Goal: Find contact information: Find contact information

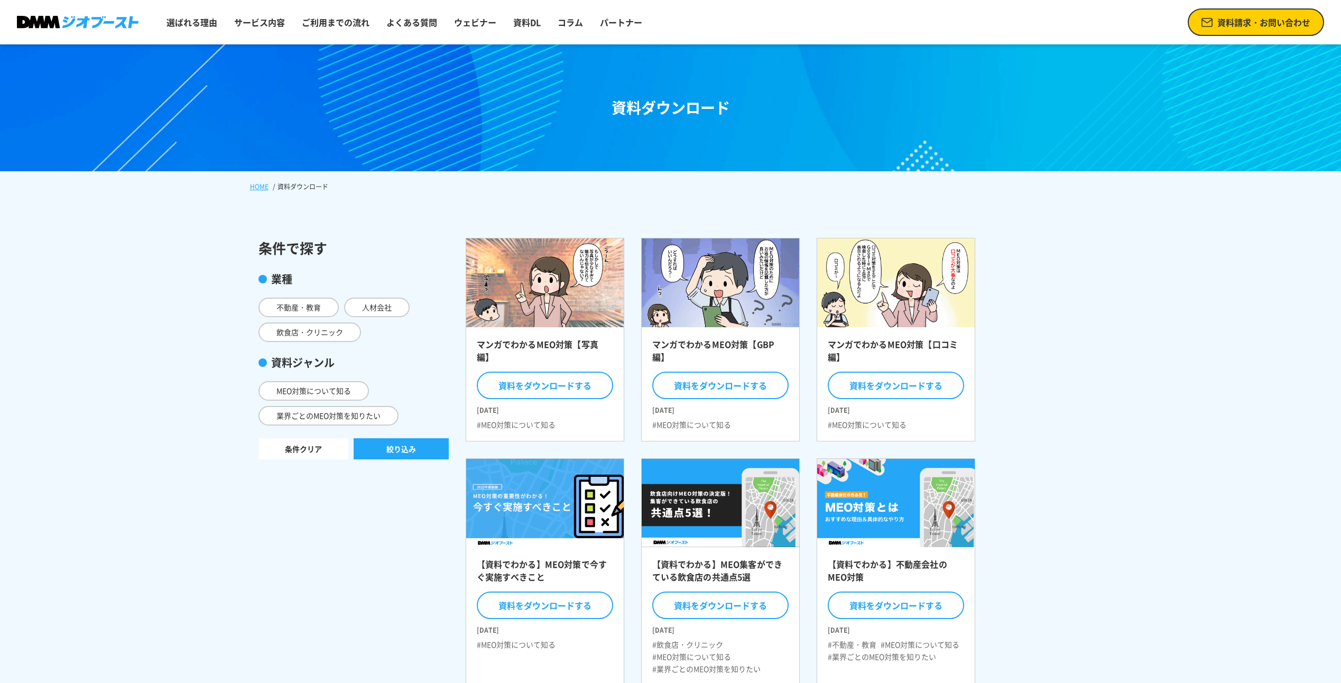
click at [1267, 8] on link "資料請求・お問い合わせ" at bounding box center [1255, 21] width 136 height 27
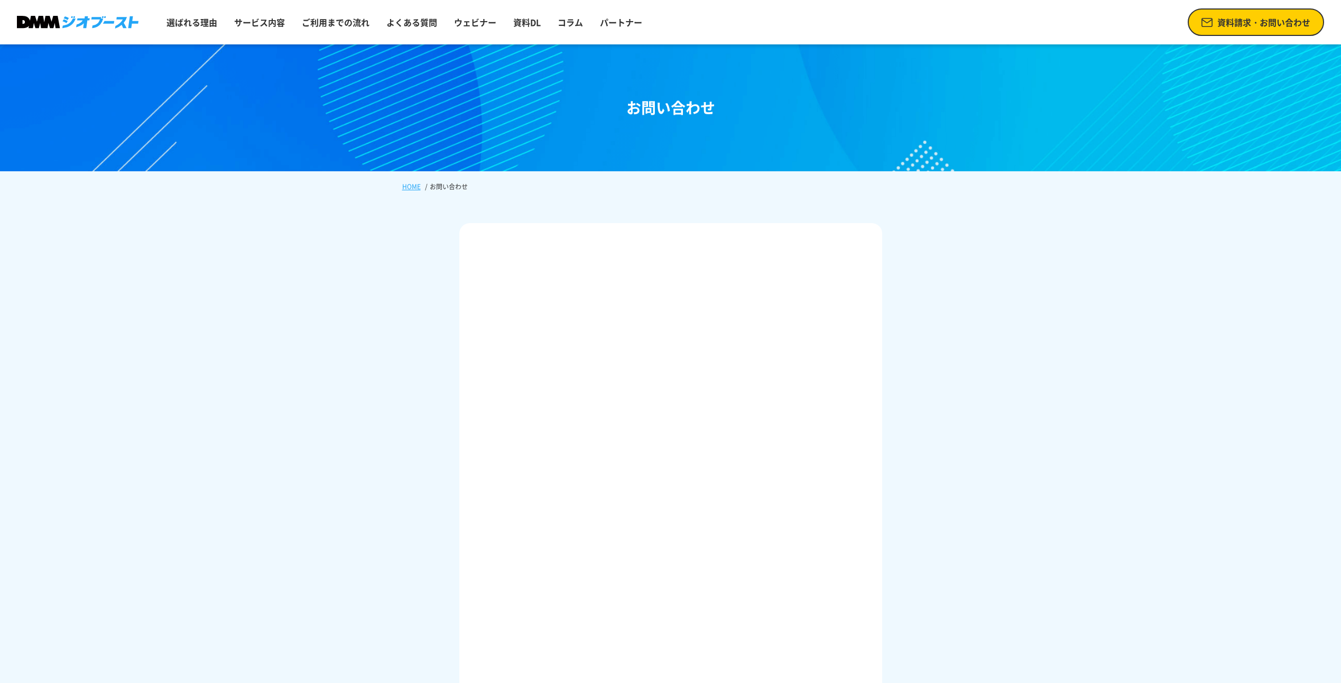
scroll to position [53, 0]
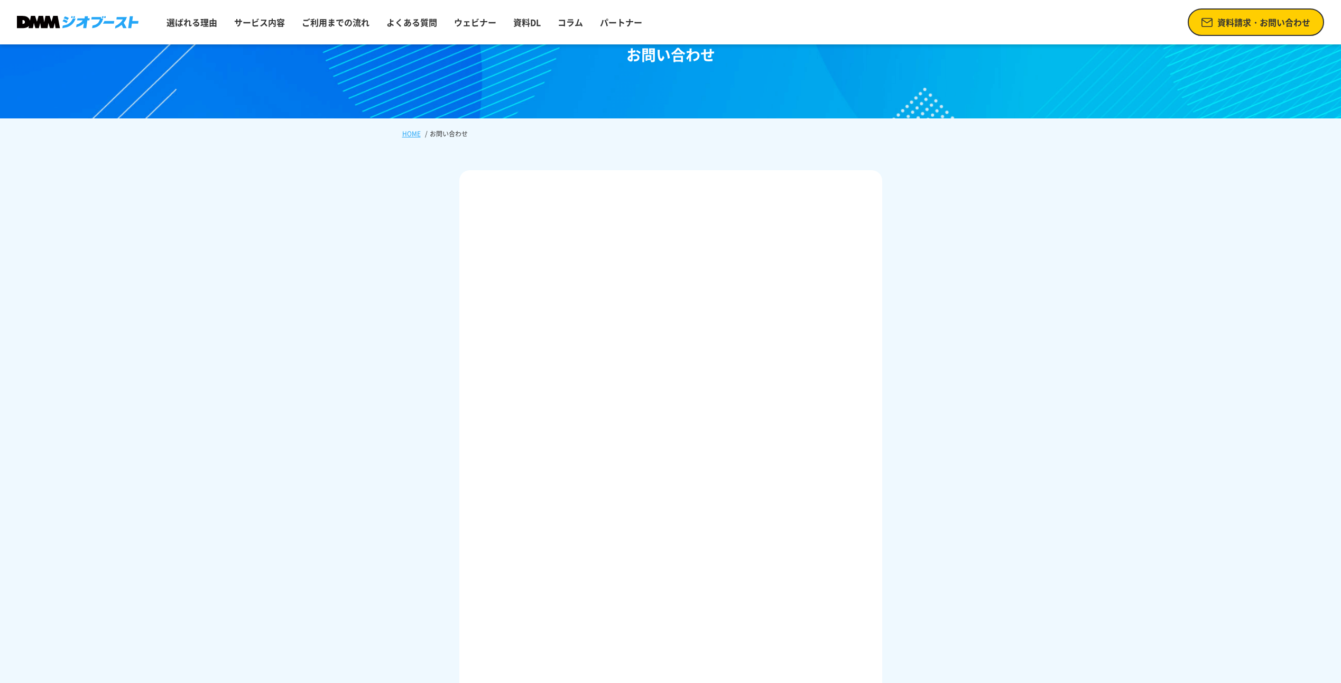
click at [877, 321] on div at bounding box center [670, 509] width 423 height 678
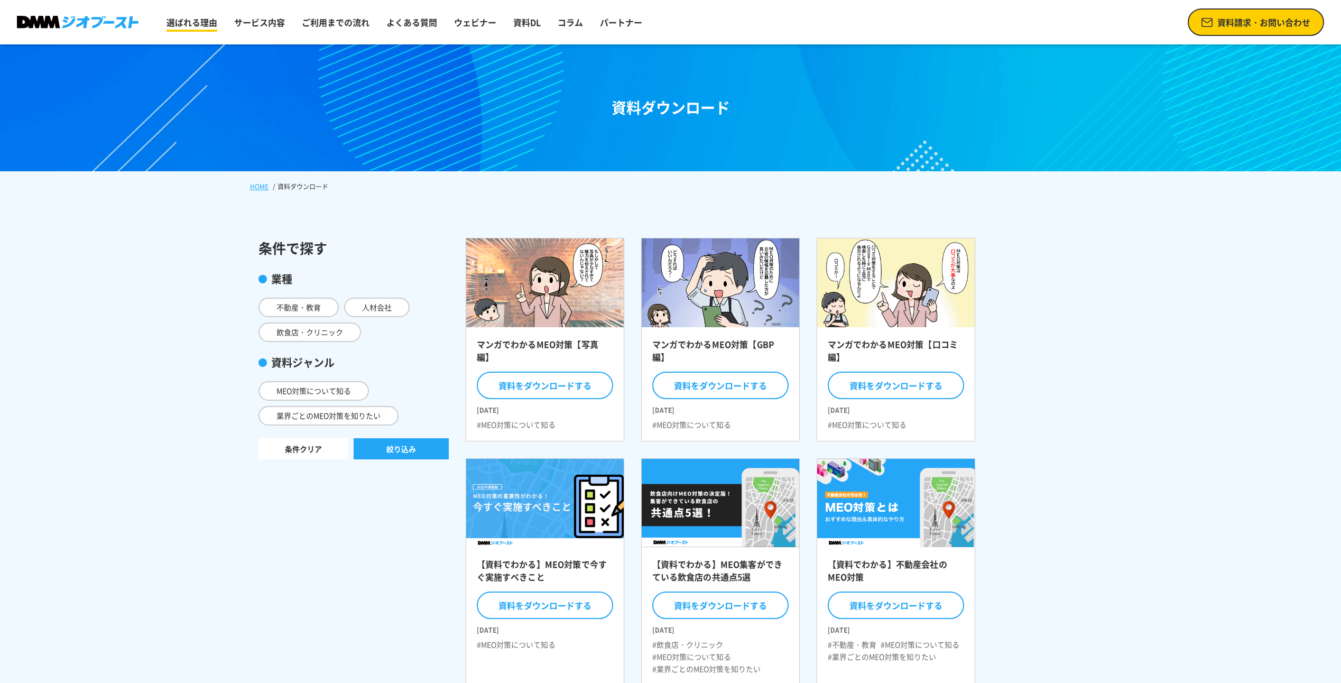
click at [184, 13] on link "選ばれる理由" at bounding box center [191, 22] width 59 height 21
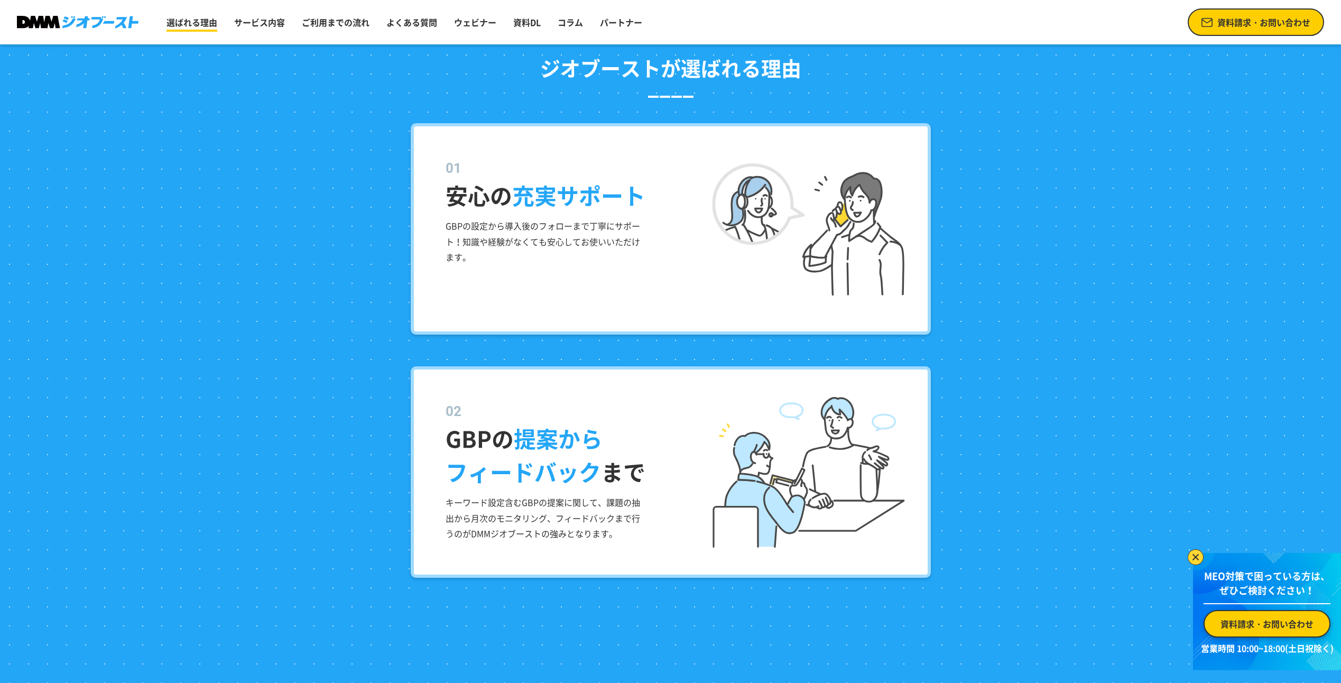
click at [216, 26] on link "選ばれる理由" at bounding box center [191, 22] width 59 height 21
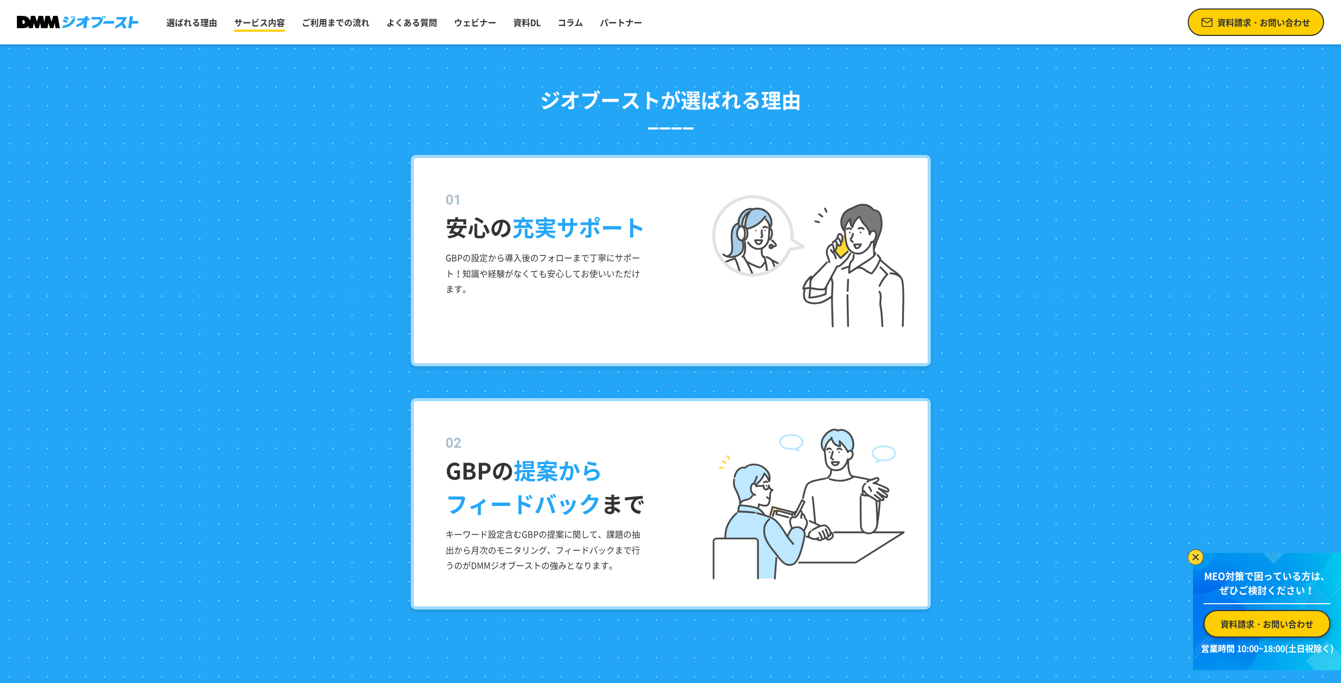
click at [249, 22] on link "サービス内容" at bounding box center [259, 22] width 59 height 21
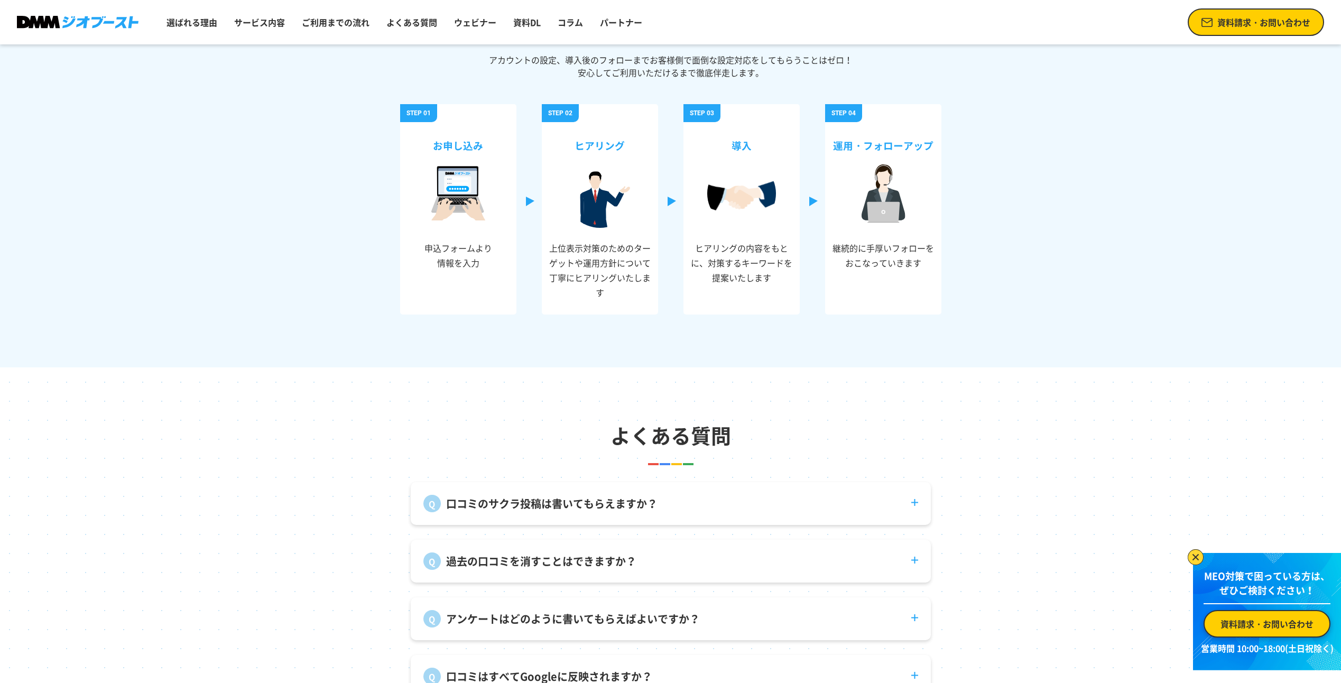
scroll to position [3965, 0]
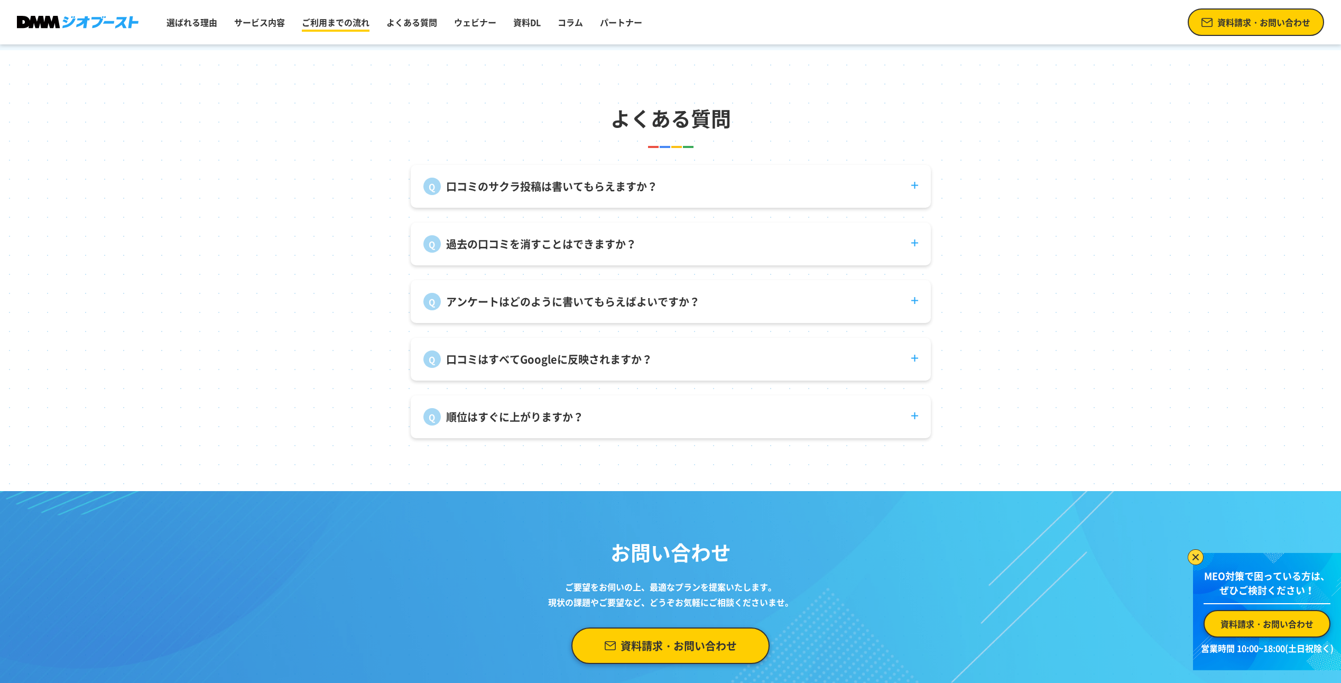
click at [335, 22] on link "ご利用までの流れ" at bounding box center [335, 22] width 76 height 21
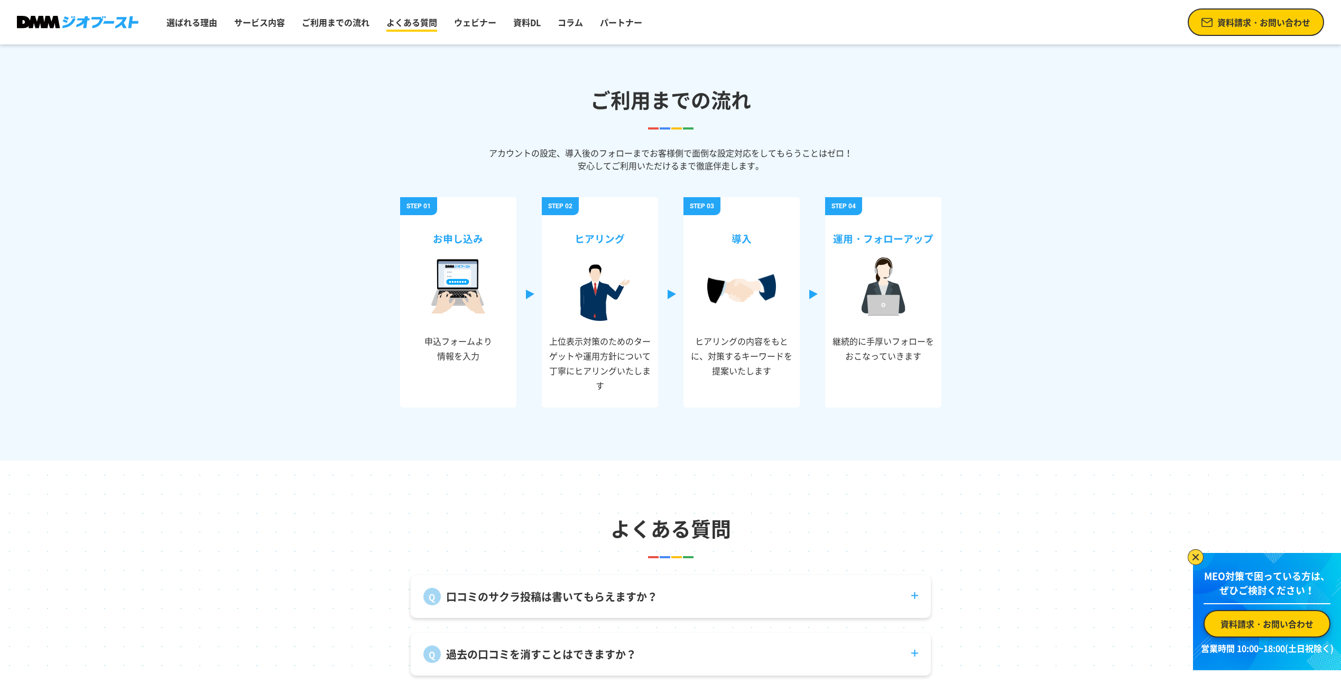
click at [400, 24] on link "よくある質問" at bounding box center [411, 22] width 59 height 21
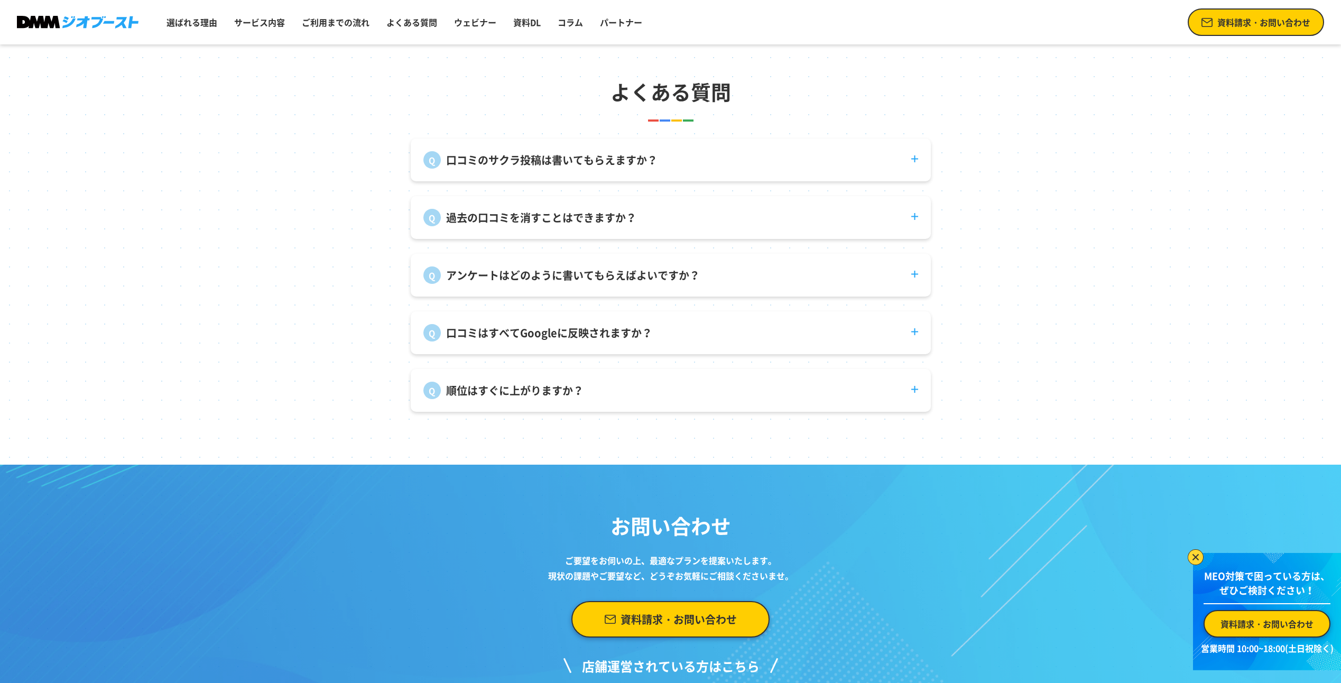
scroll to position [3727, 0]
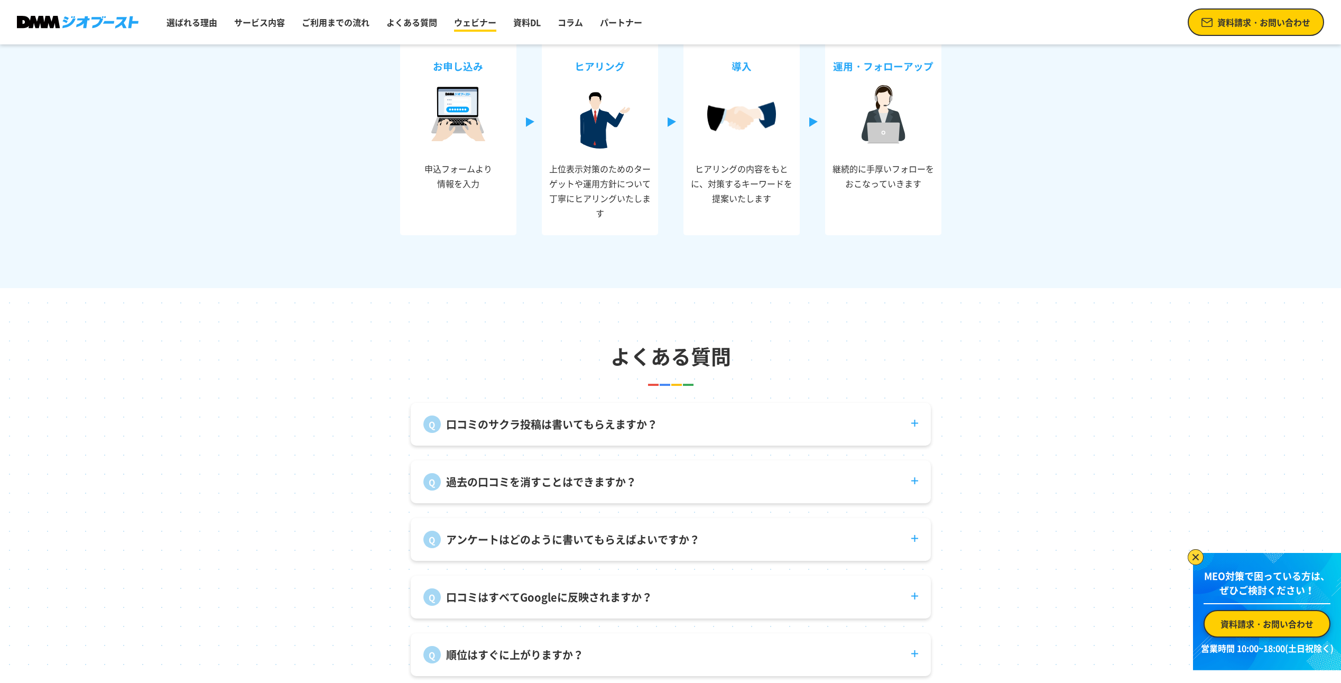
click at [471, 24] on link "ウェビナー" at bounding box center [475, 22] width 51 height 21
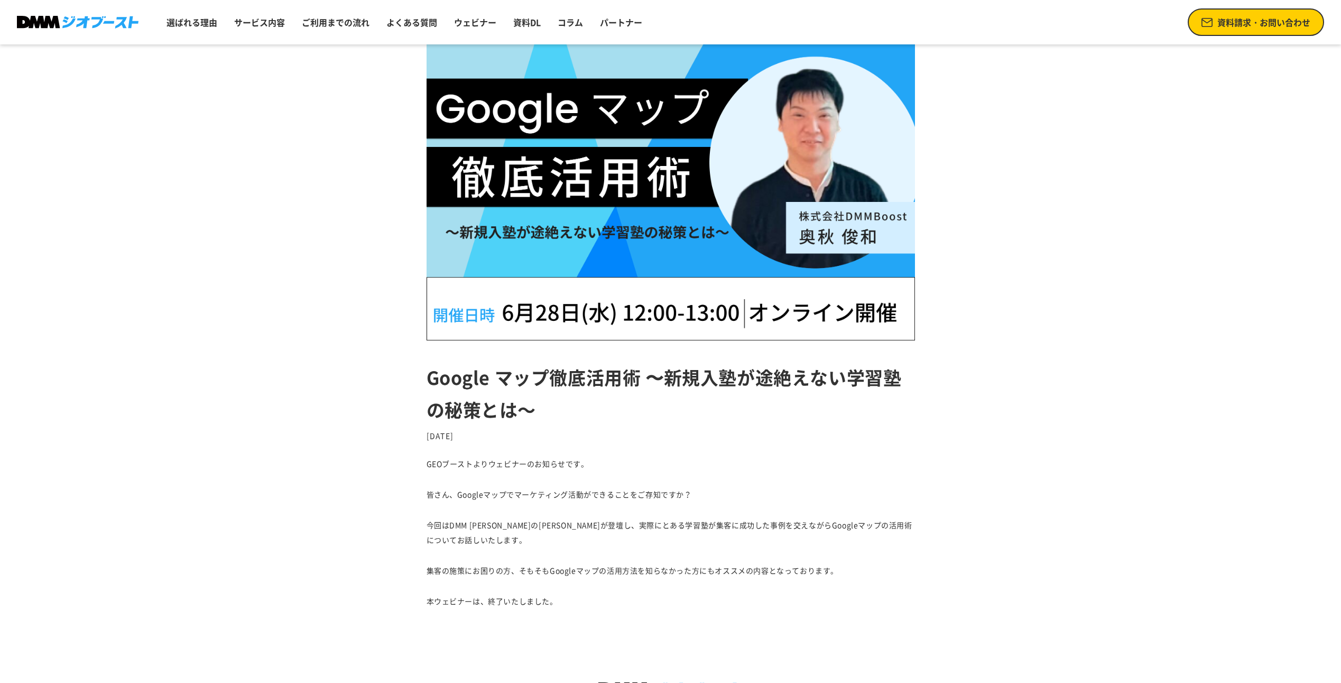
scroll to position [295, 0]
